Goal: Find specific page/section: Find specific page/section

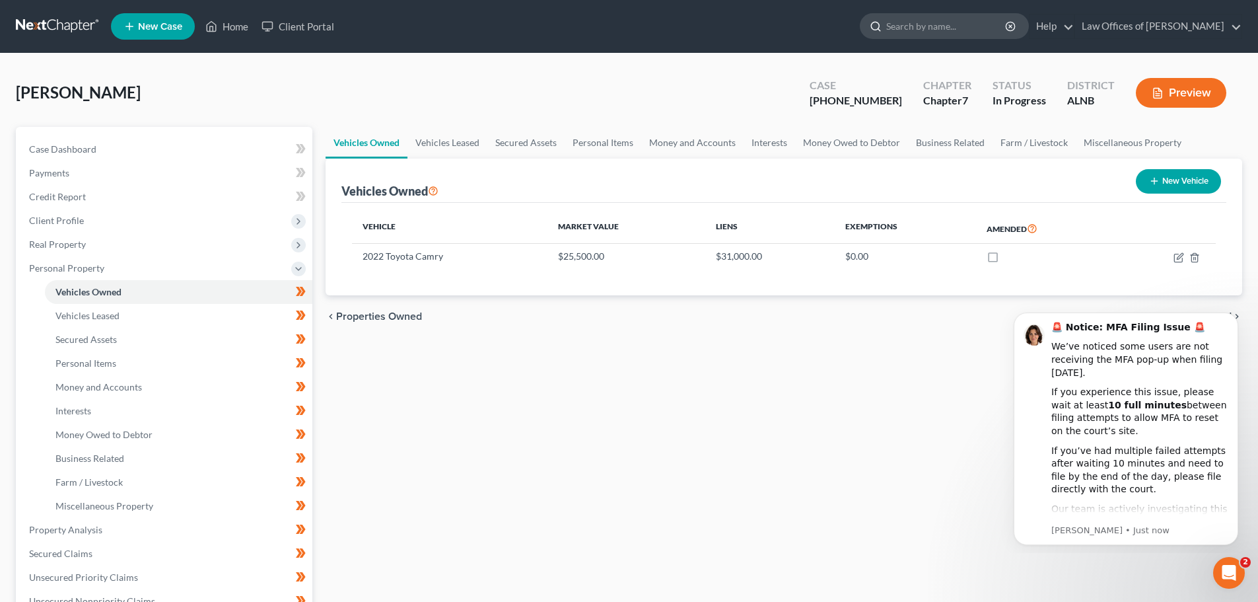
click at [929, 21] on input "search" at bounding box center [946, 26] width 121 height 24
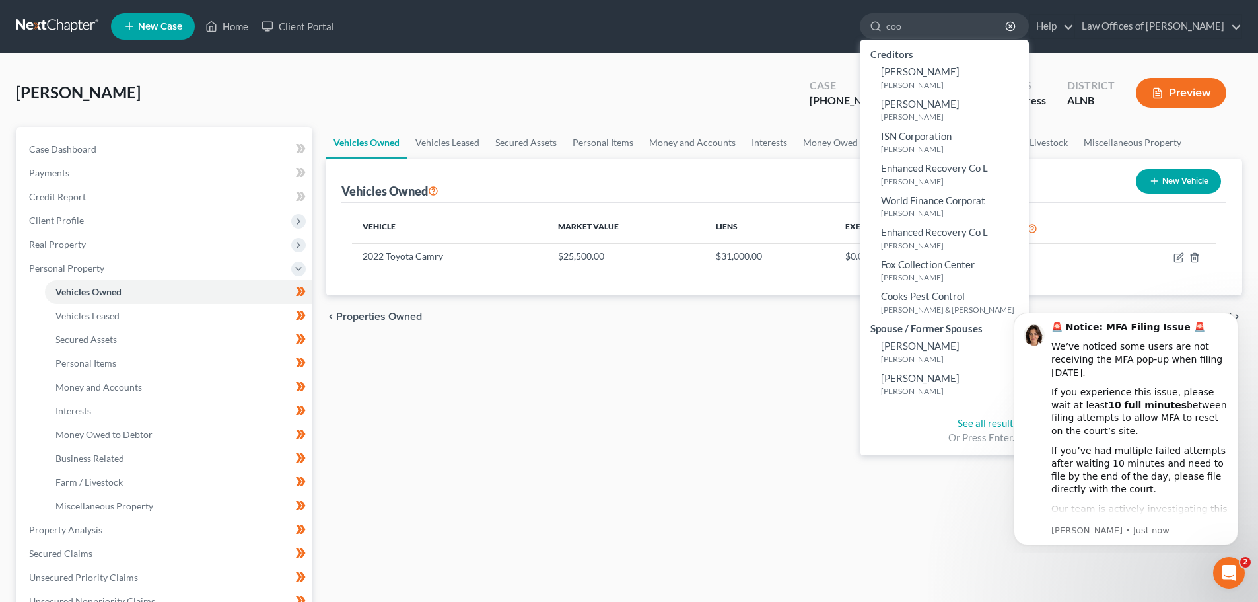
type input "cook"
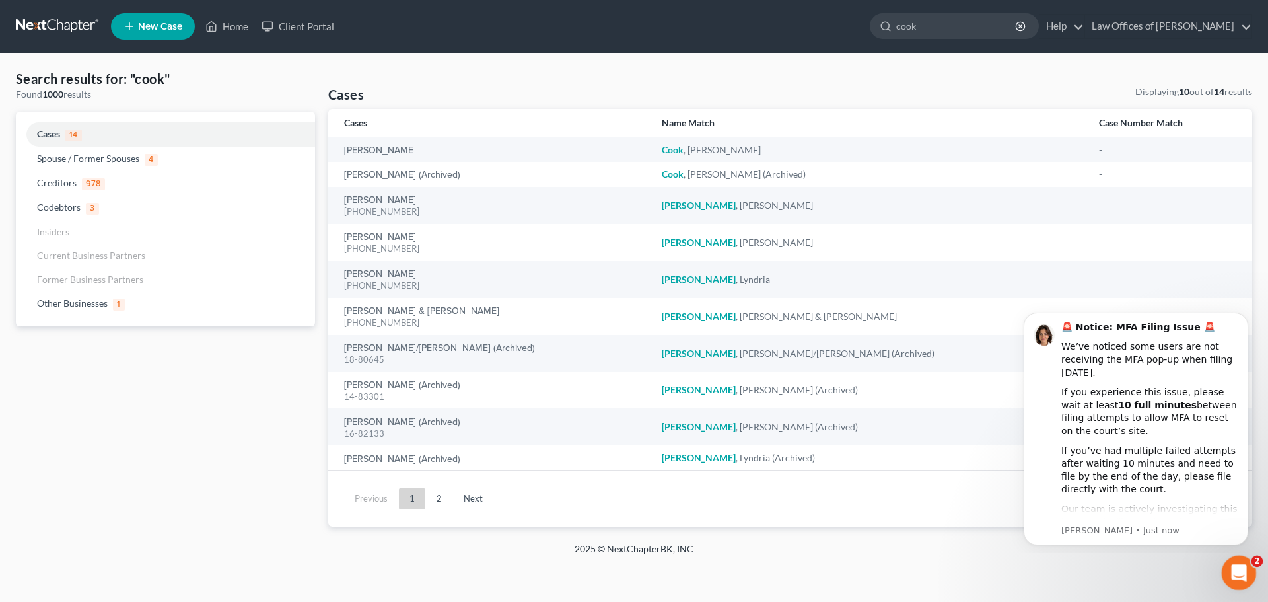
click at [1230, 567] on icon "Open Intercom Messenger" at bounding box center [1238, 571] width 22 height 22
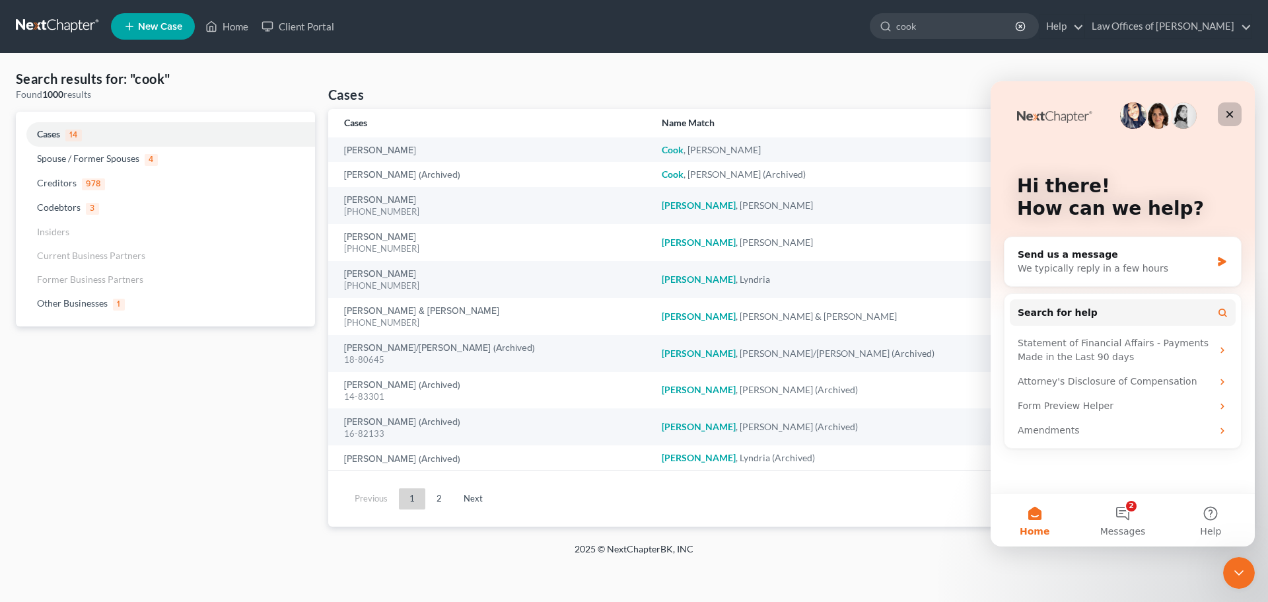
click at [1226, 112] on icon "Close" at bounding box center [1230, 114] width 11 height 11
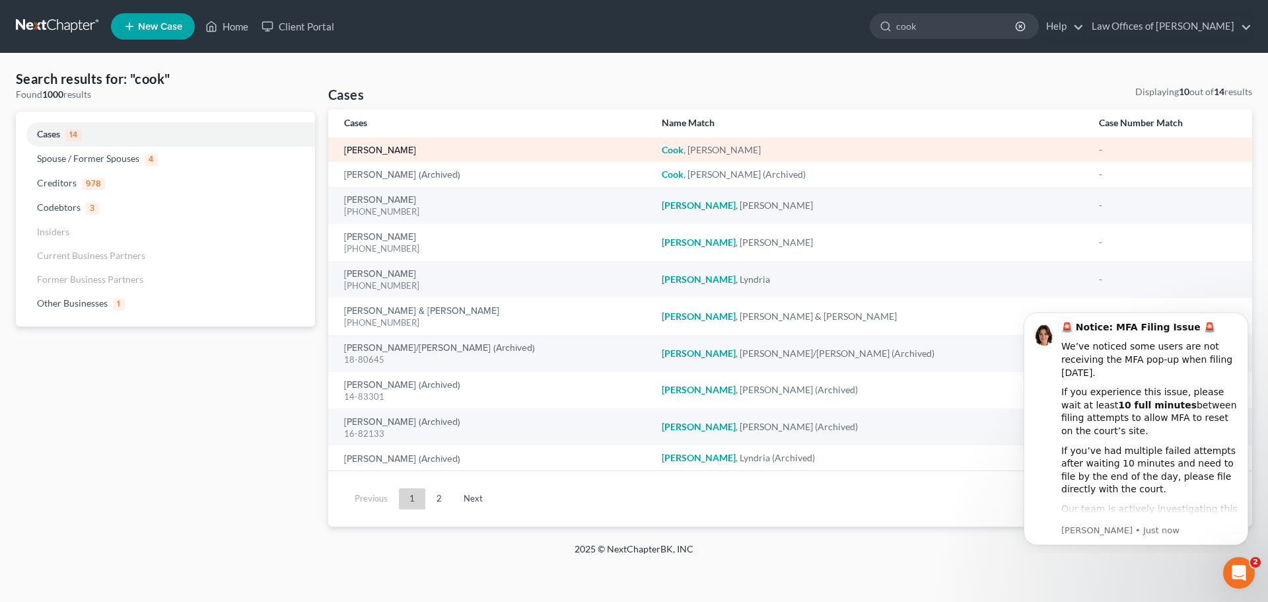
click at [364, 147] on link "[PERSON_NAME]" at bounding box center [380, 150] width 72 height 9
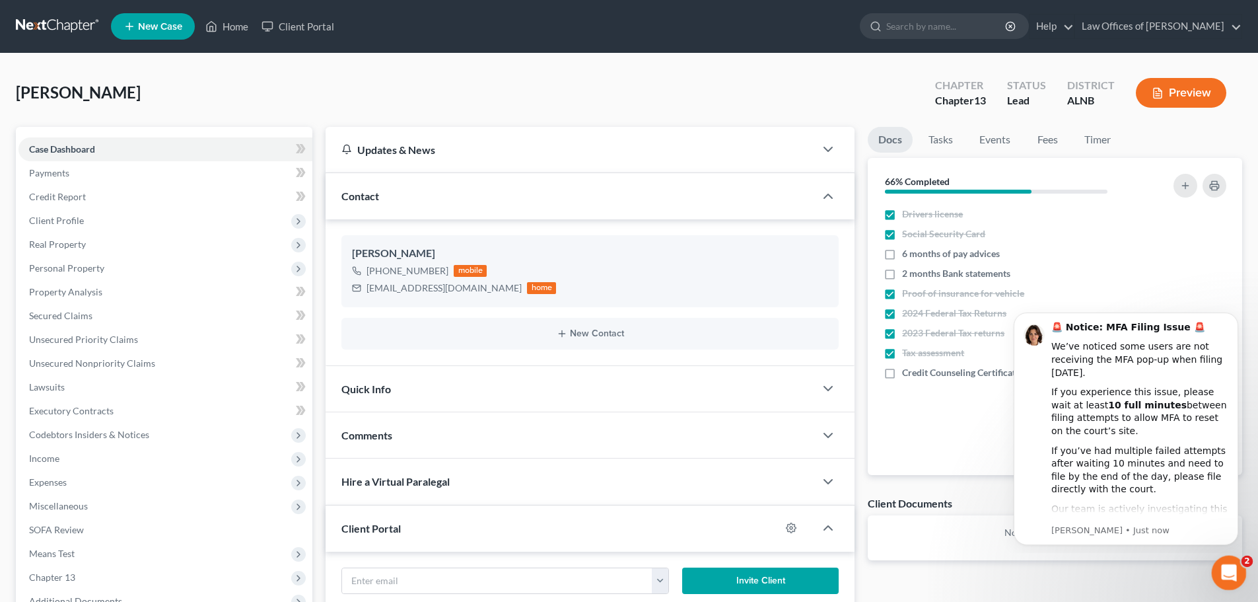
click at [1224, 569] on icon "Open Intercom Messenger" at bounding box center [1228, 571] width 22 height 22
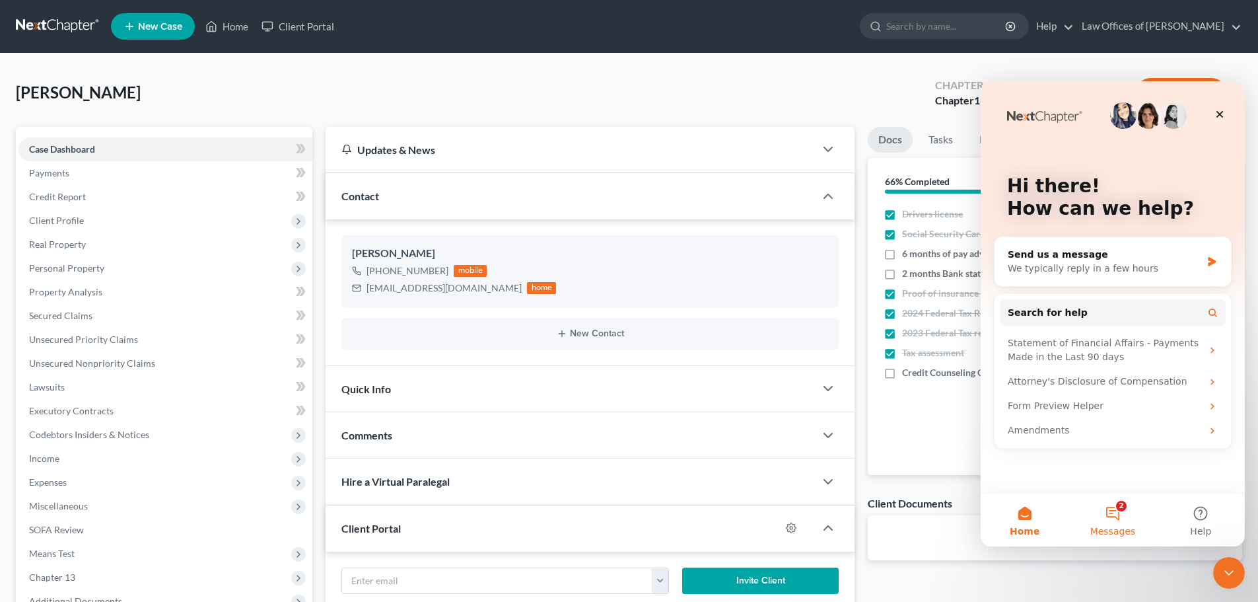
click at [1116, 521] on button "2 Messages" at bounding box center [1113, 519] width 88 height 53
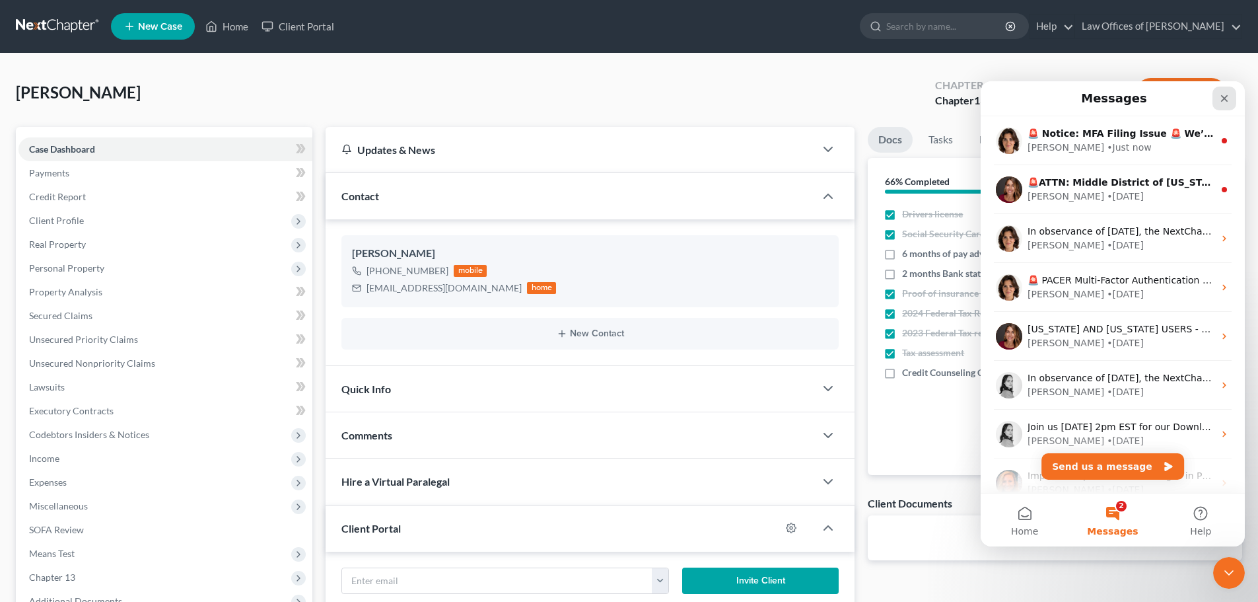
click at [1221, 94] on icon "Close" at bounding box center [1224, 98] width 11 height 11
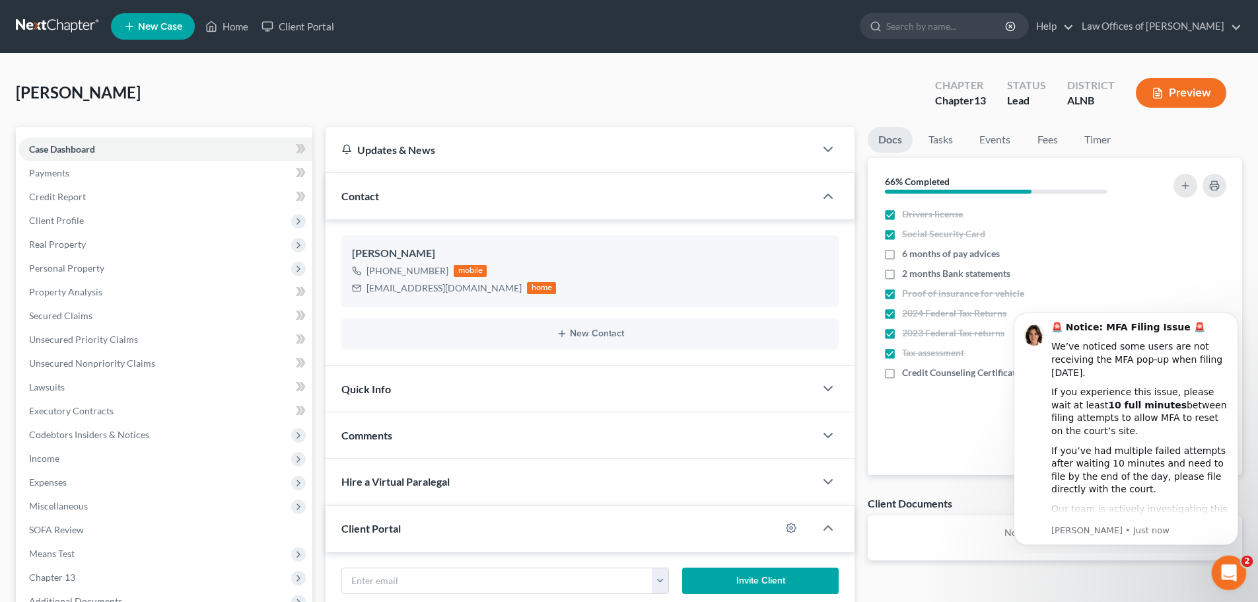
click at [1218, 566] on div "Open Intercom Messenger" at bounding box center [1228, 571] width 44 height 44
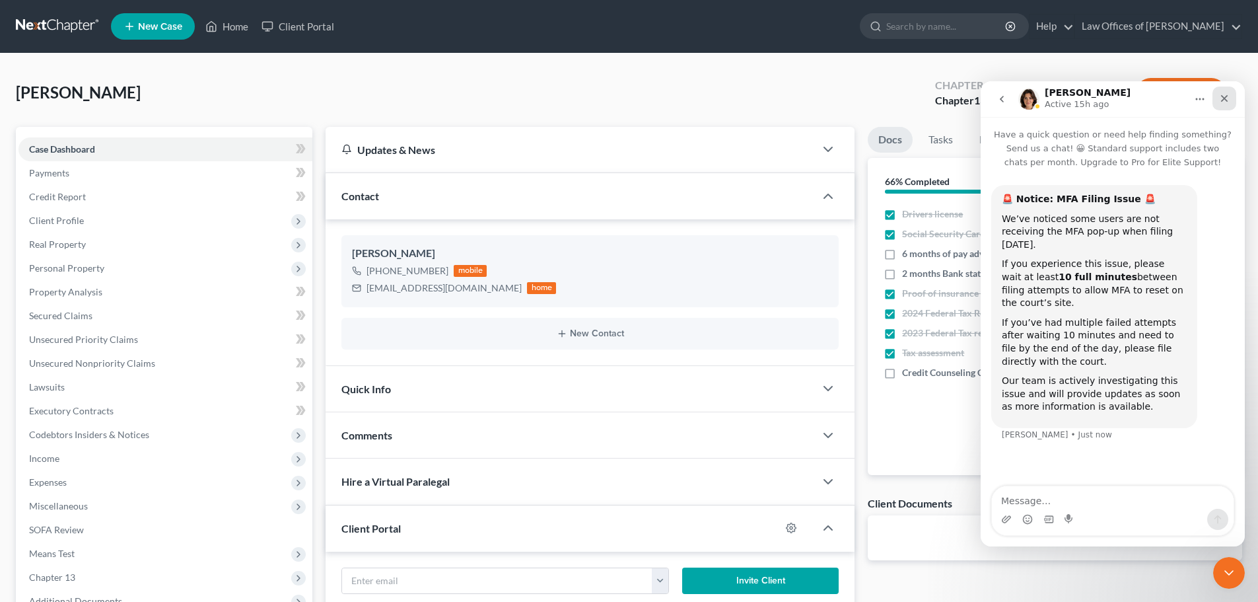
click at [1226, 98] on icon "Close" at bounding box center [1224, 98] width 11 height 11
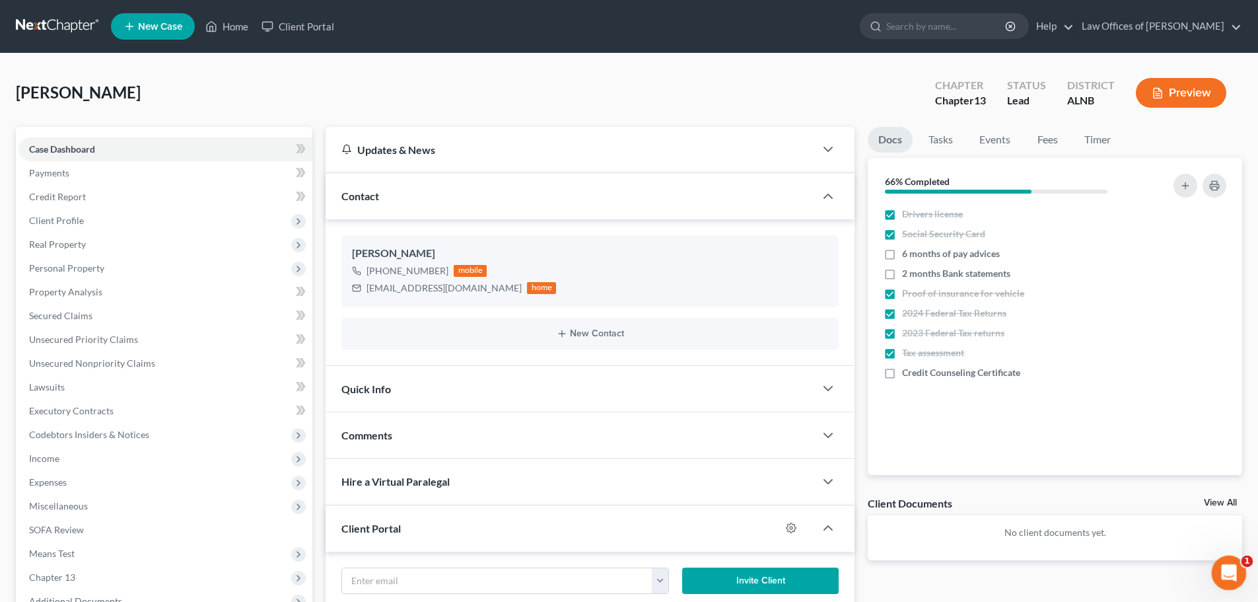
click at [1231, 569] on icon "Open Intercom Messenger" at bounding box center [1228, 571] width 22 height 22
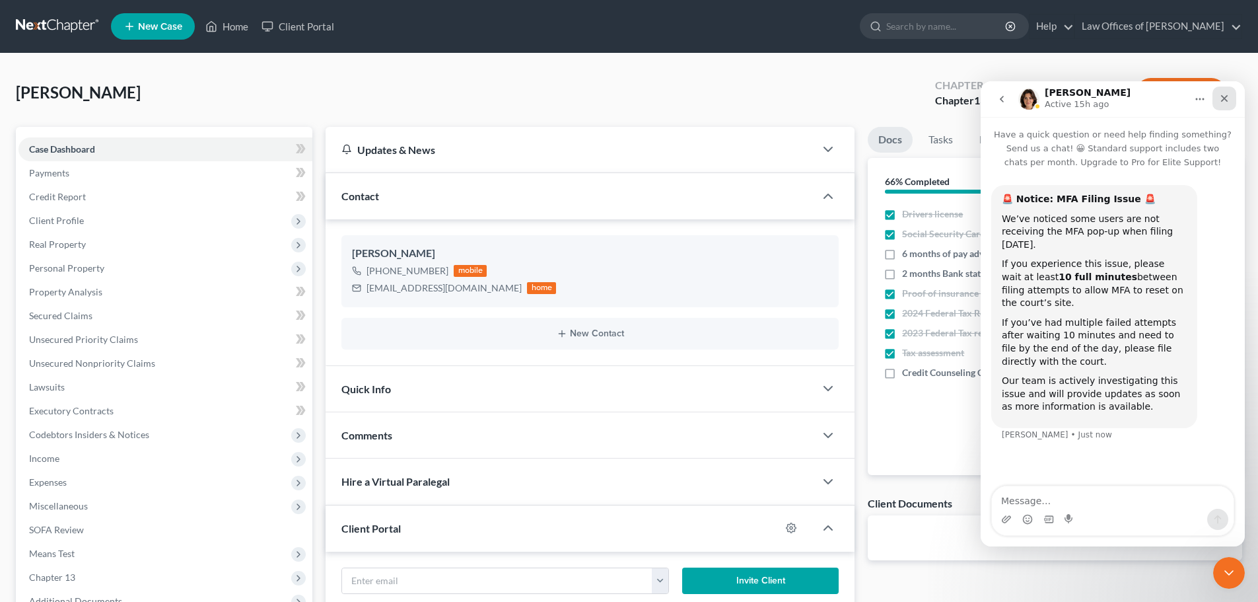
click at [1224, 101] on icon "Close" at bounding box center [1224, 98] width 11 height 11
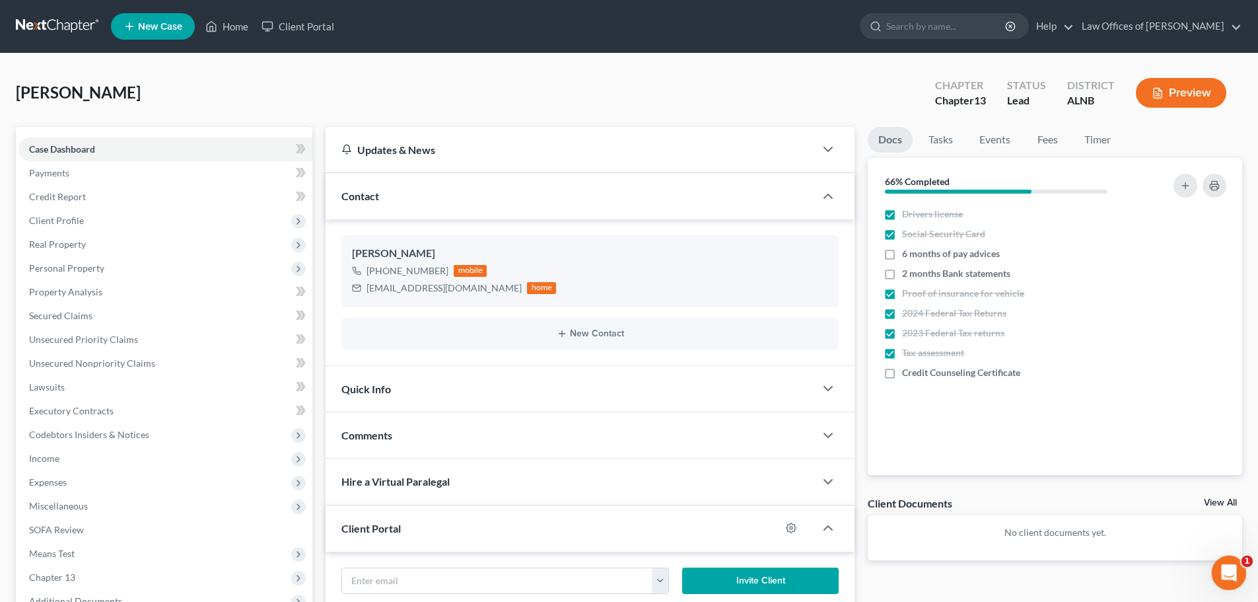
click at [1223, 566] on icon "Open Intercom Messenger" at bounding box center [1228, 571] width 22 height 22
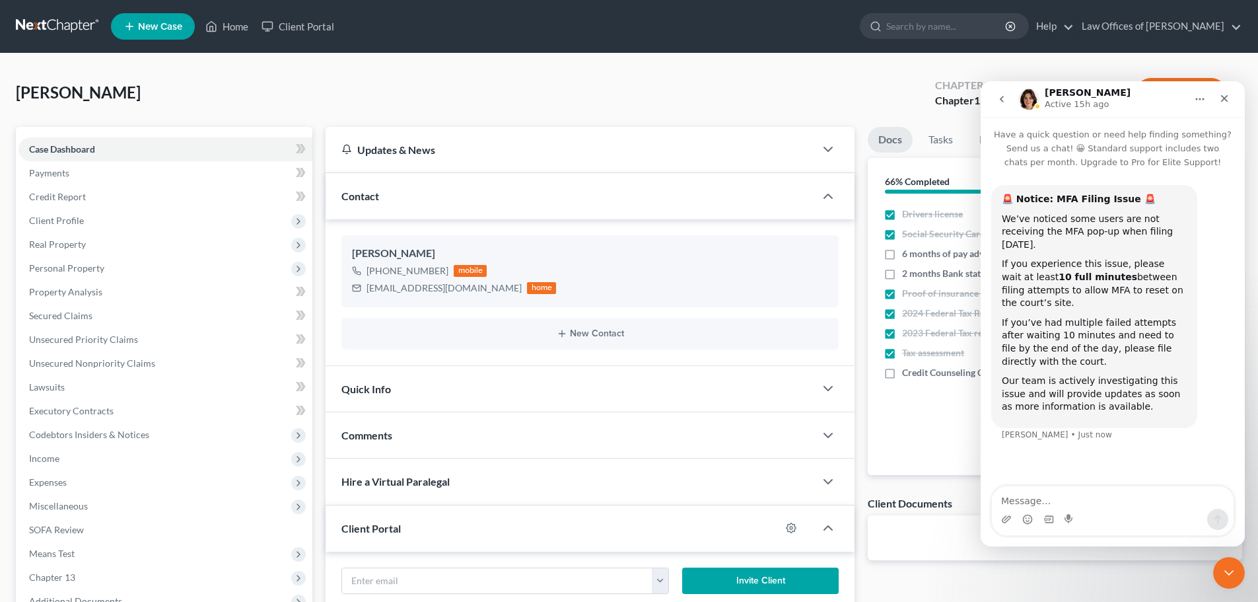
click at [1000, 98] on icon "go back" at bounding box center [1002, 99] width 11 height 11
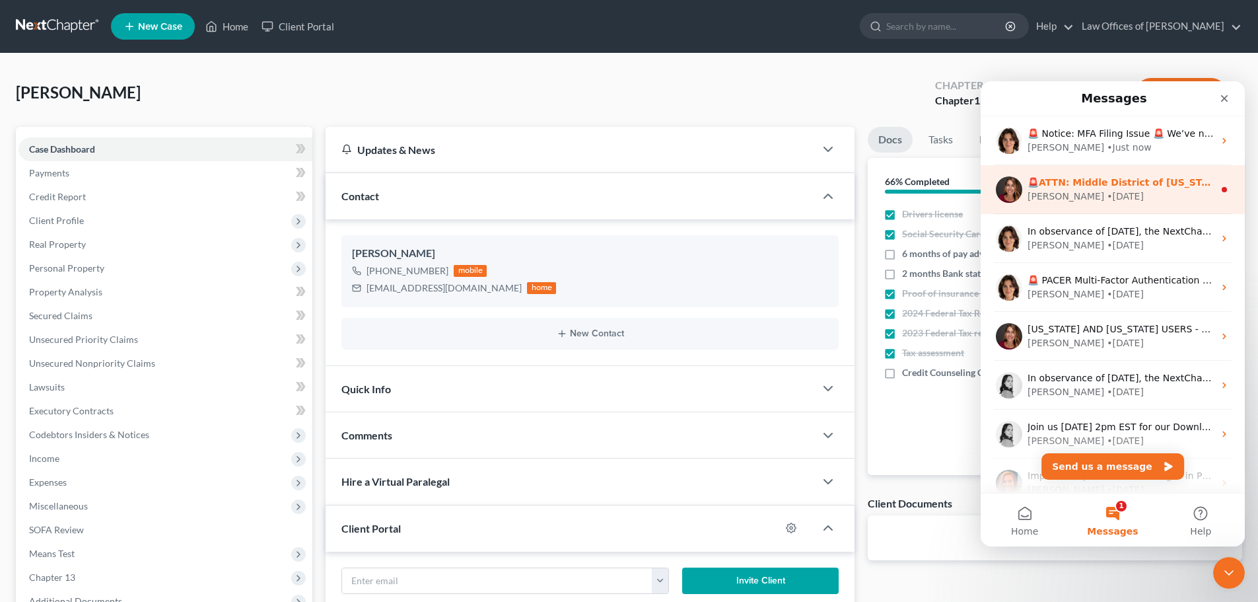
click at [1107, 190] on div "• [DATE]" at bounding box center [1125, 197] width 37 height 14
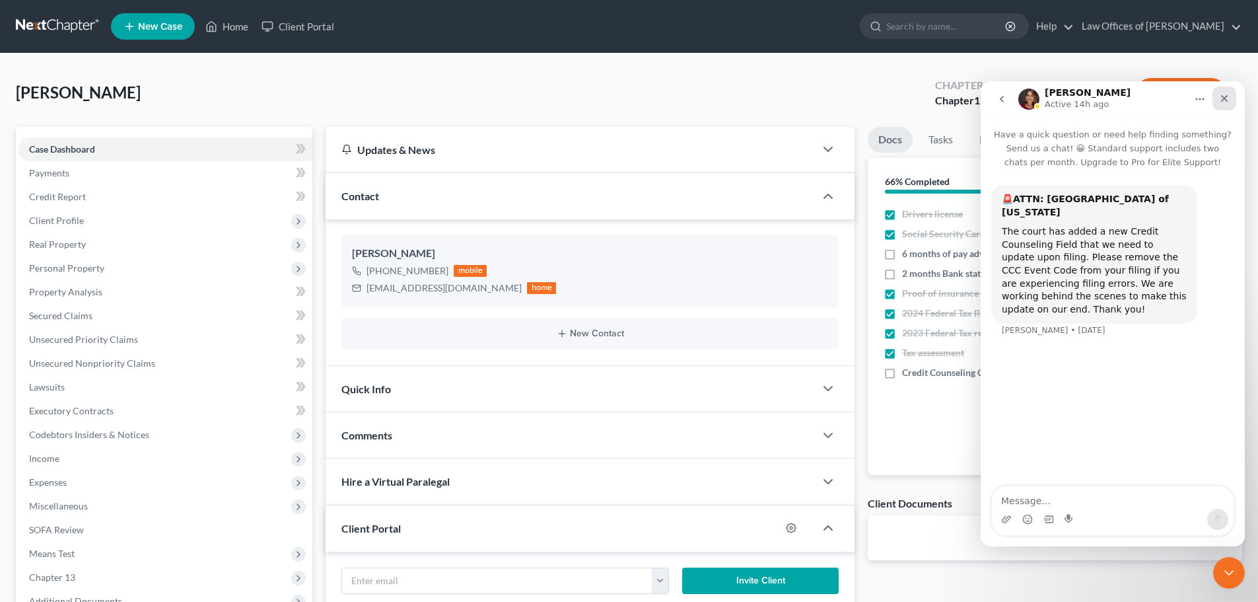
click at [1229, 100] on icon "Close" at bounding box center [1224, 98] width 11 height 11
